Goal: Task Accomplishment & Management: Manage account settings

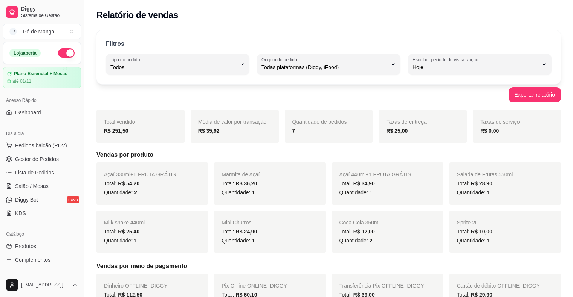
select select "ALL"
select select "0"
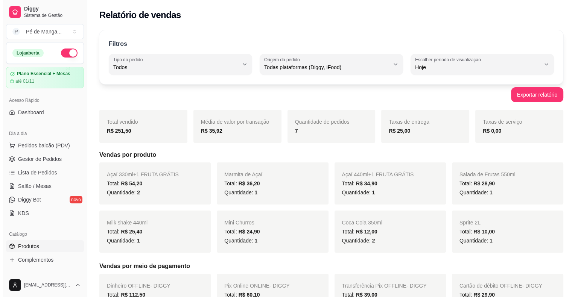
scroll to position [75, 0]
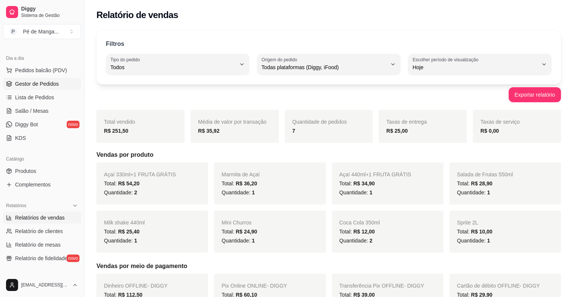
click at [34, 88] on link "Gestor de Pedidos" at bounding box center [42, 84] width 78 height 12
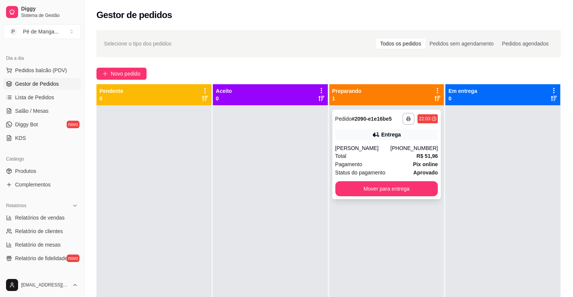
click at [360, 163] on div "Pagamento Pix online" at bounding box center [386, 164] width 103 height 8
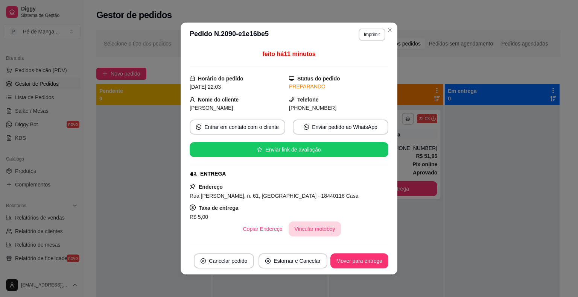
click at [303, 230] on button "Vincular motoboy" at bounding box center [315, 229] width 53 height 15
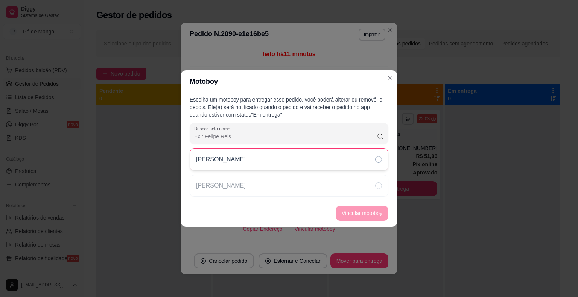
click at [298, 158] on div "[PERSON_NAME]" at bounding box center [289, 160] width 199 height 22
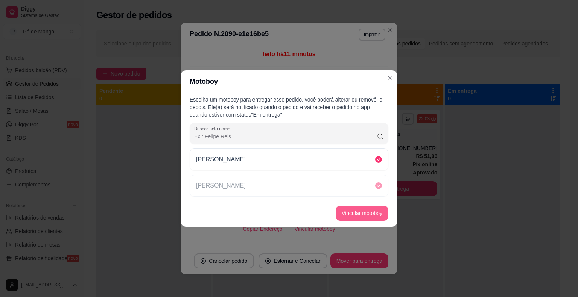
click at [365, 215] on button "Vincular motoboy" at bounding box center [362, 213] width 53 height 15
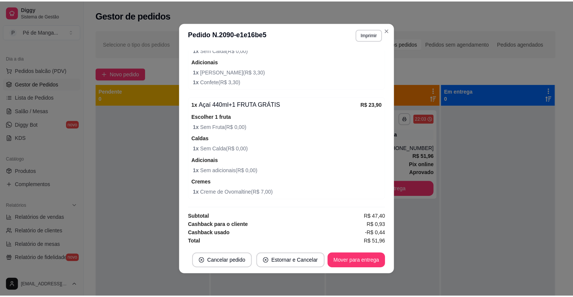
scroll to position [2, 0]
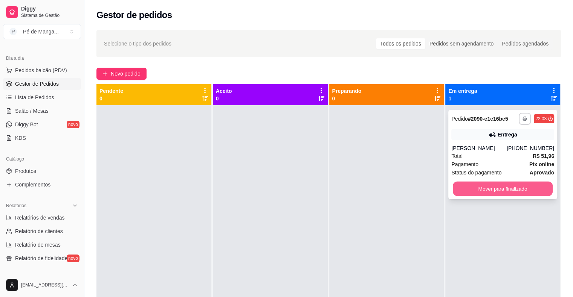
click at [498, 189] on button "Mover para finalizado" at bounding box center [503, 189] width 100 height 15
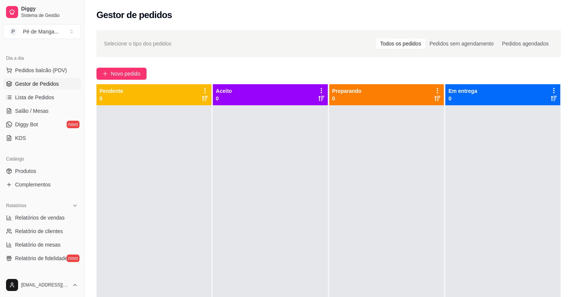
click at [60, 90] on ul "Pedidos balcão (PDV) Gestor de Pedidos Lista de Pedidos Salão / Mesas Diggy Bot…" at bounding box center [42, 104] width 78 height 80
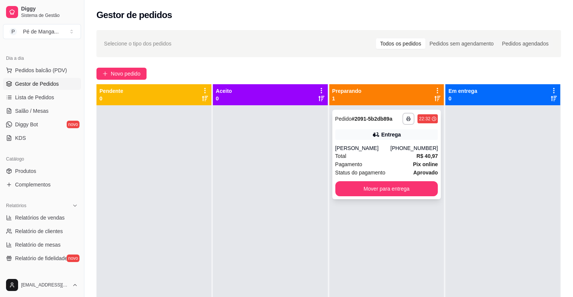
click at [416, 159] on strong "R$ 40,97" at bounding box center [426, 156] width 21 height 6
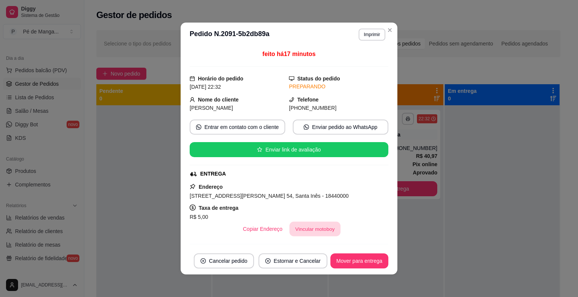
click at [328, 228] on button "Vincular motoboy" at bounding box center [315, 229] width 51 height 15
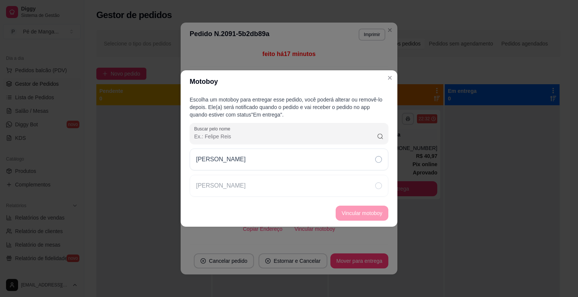
drag, startPoint x: 325, startPoint y: 165, endPoint x: 330, endPoint y: 173, distance: 10.1
click at [325, 164] on div "[PERSON_NAME]" at bounding box center [289, 160] width 199 height 22
click at [369, 215] on button "Vincular motoboy" at bounding box center [362, 213] width 53 height 15
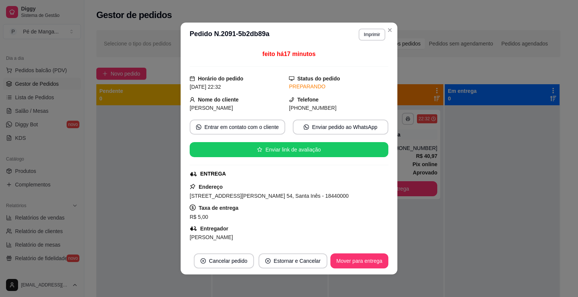
click at [389, 77] on div "feito há 17 minutos Horário do pedido [DATE] 22:32 Status do pedido PREPARANDO …" at bounding box center [289, 147] width 217 height 201
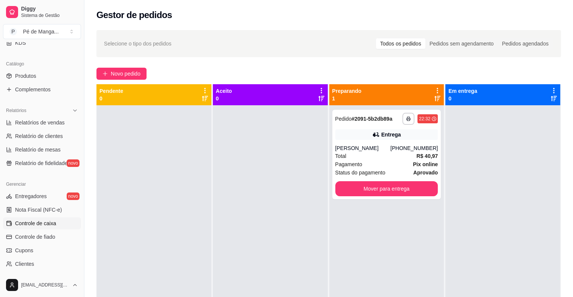
scroll to position [226, 0]
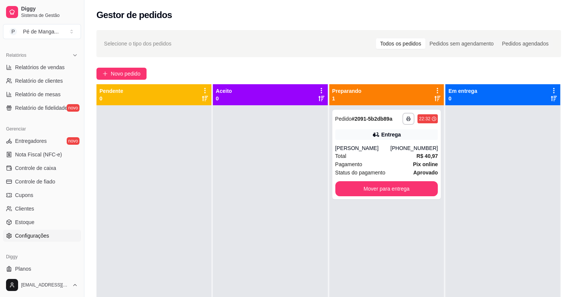
click at [51, 230] on link "Configurações" at bounding box center [42, 236] width 78 height 12
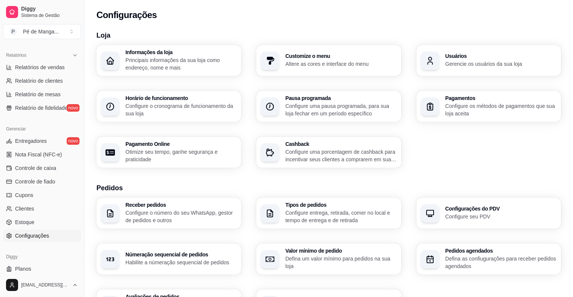
click at [312, 108] on p "Configure uma pausa programada, para sua loja fechar em um período específico" at bounding box center [340, 109] width 111 height 15
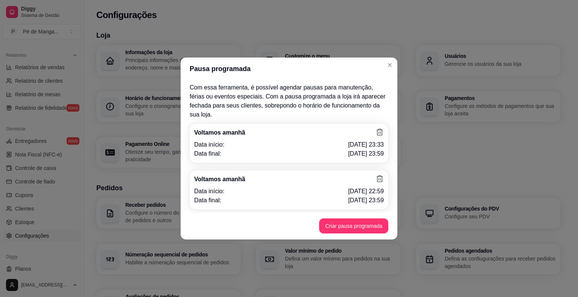
click at [381, 176] on icon at bounding box center [380, 179] width 6 height 7
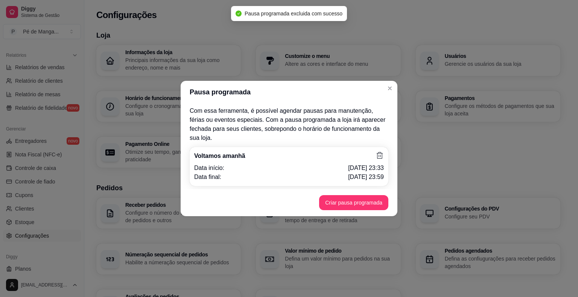
click at [377, 147] on div "Voltamos amanhã Data início: [DATE] 23:33 Data final: [DATE] 23:59" at bounding box center [289, 166] width 199 height 39
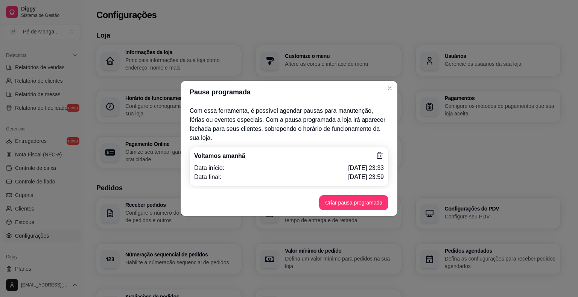
click at [378, 152] on icon at bounding box center [380, 156] width 8 height 8
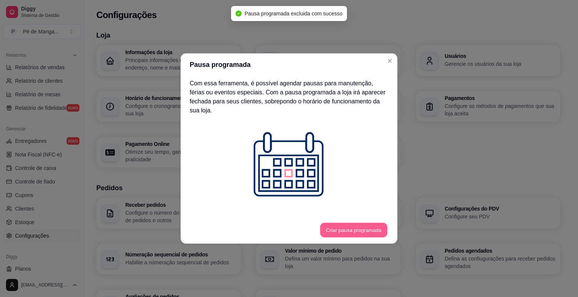
click at [357, 223] on button "Criar pausa programada" at bounding box center [353, 230] width 67 height 15
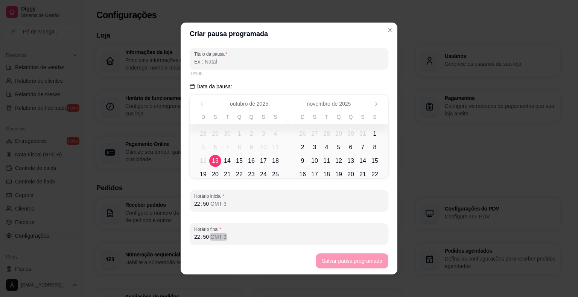
click at [195, 241] on div "22 : 50 GMT-3" at bounding box center [289, 237] width 190 height 9
click at [194, 240] on div "22" at bounding box center [198, 237] width 8 height 8
click at [197, 203] on div "22" at bounding box center [198, 204] width 8 height 8
click at [194, 236] on div "22" at bounding box center [198, 237] width 8 height 8
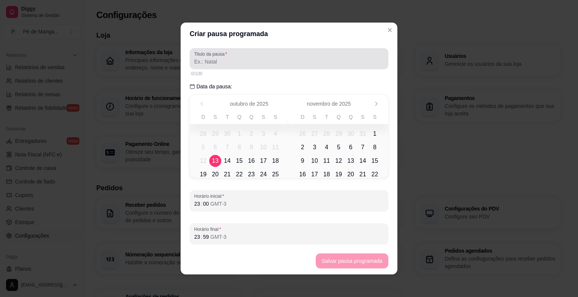
click at [247, 55] on div at bounding box center [289, 58] width 190 height 15
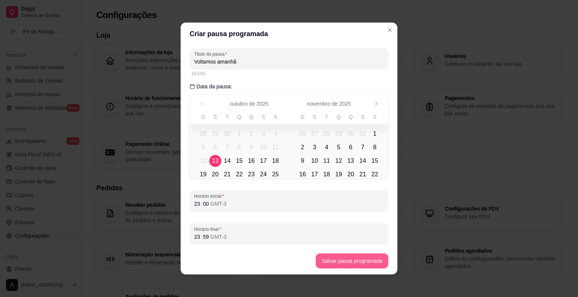
type input "Voltamos amanhã"
click at [348, 265] on button "Salvar pausa programada" at bounding box center [352, 261] width 73 height 15
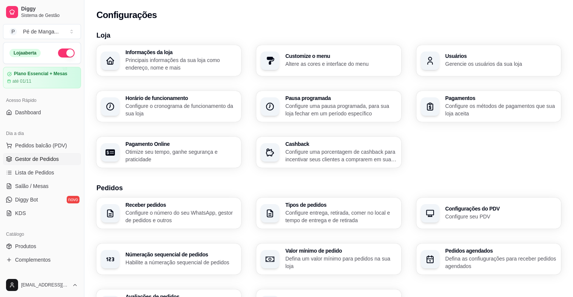
click at [57, 157] on span "Gestor de Pedidos" at bounding box center [37, 160] width 44 height 8
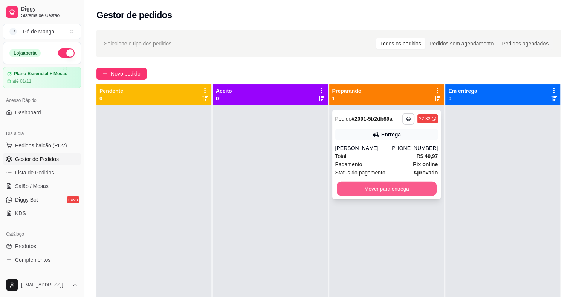
click at [381, 195] on button "Mover para entrega" at bounding box center [387, 189] width 100 height 15
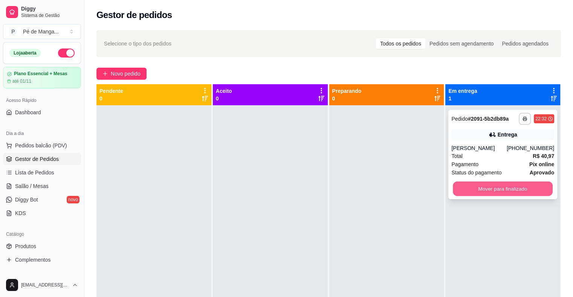
click at [490, 195] on button "Mover para finalizado" at bounding box center [503, 189] width 100 height 15
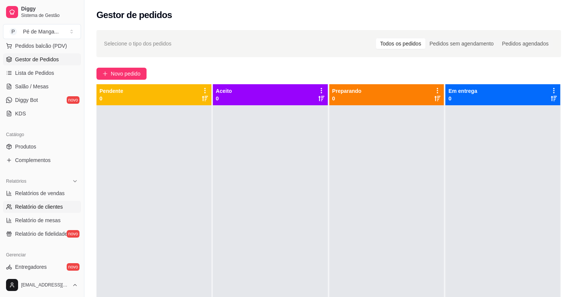
scroll to position [113, 0]
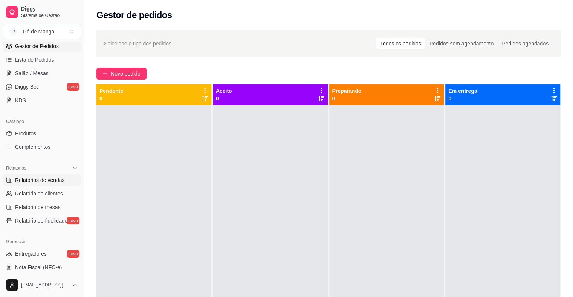
click at [56, 183] on span "Relatórios de vendas" at bounding box center [40, 181] width 50 height 8
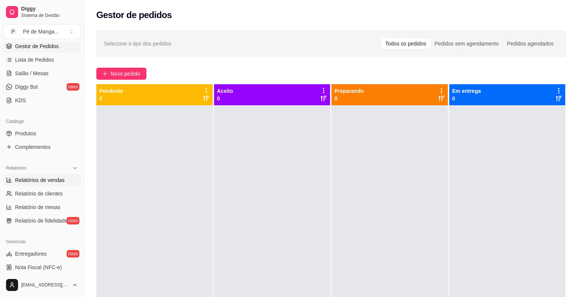
select select "ALL"
select select "0"
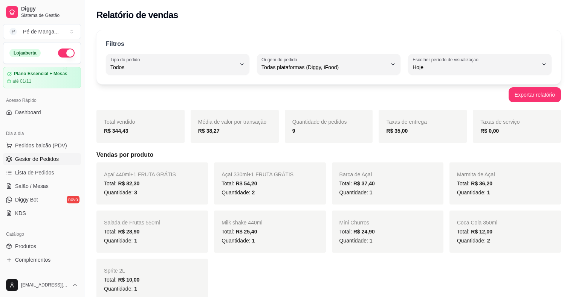
click at [39, 160] on span "Gestor de Pedidos" at bounding box center [37, 160] width 44 height 8
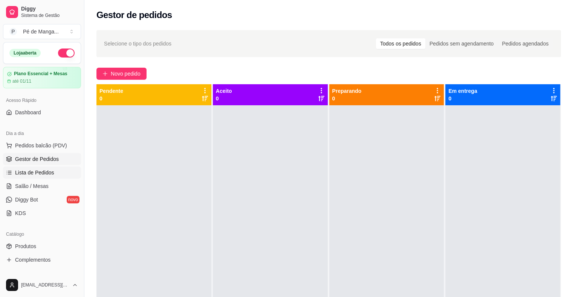
click at [62, 175] on link "Lista de Pedidos" at bounding box center [42, 173] width 78 height 12
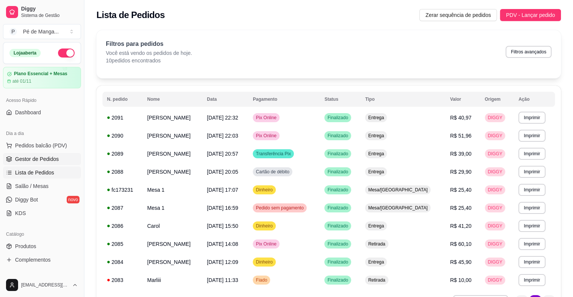
click at [48, 157] on span "Gestor de Pedidos" at bounding box center [37, 160] width 44 height 8
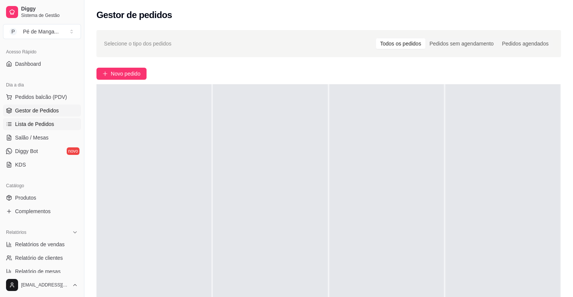
scroll to position [75, 0]
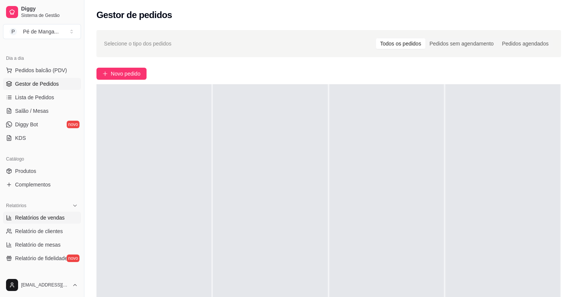
click at [41, 217] on span "Relatórios de vendas" at bounding box center [40, 218] width 50 height 8
select select "ALL"
select select "0"
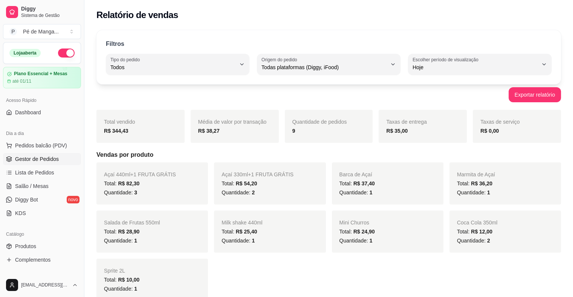
click at [44, 160] on span "Gestor de Pedidos" at bounding box center [37, 160] width 44 height 8
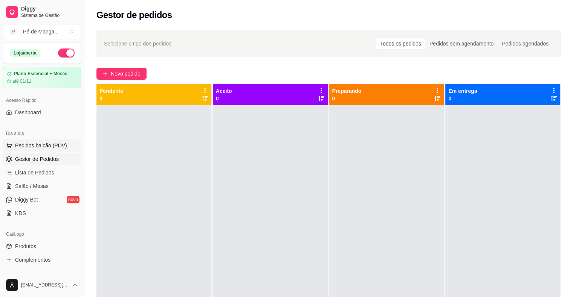
click at [41, 145] on span "Pedidos balcão (PDV)" at bounding box center [41, 146] width 52 height 8
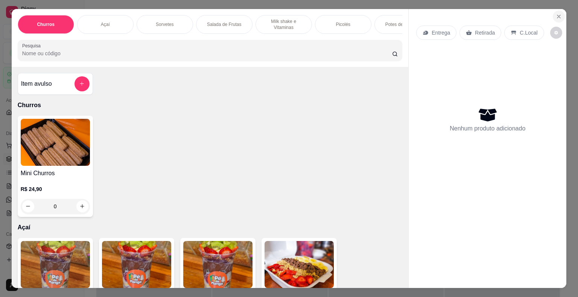
click at [558, 14] on icon "Close" at bounding box center [559, 17] width 6 height 6
